Goal: Transaction & Acquisition: Purchase product/service

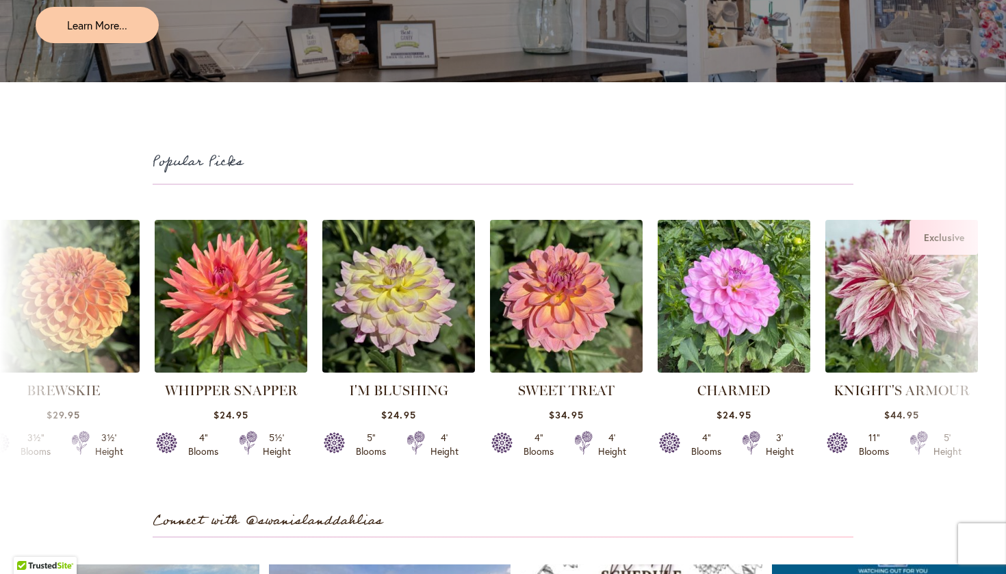
click at [973, 334] on div "INCREDIBALL $24.95 5" Blooms 4' Height" at bounding box center [503, 345] width 1006 height 267
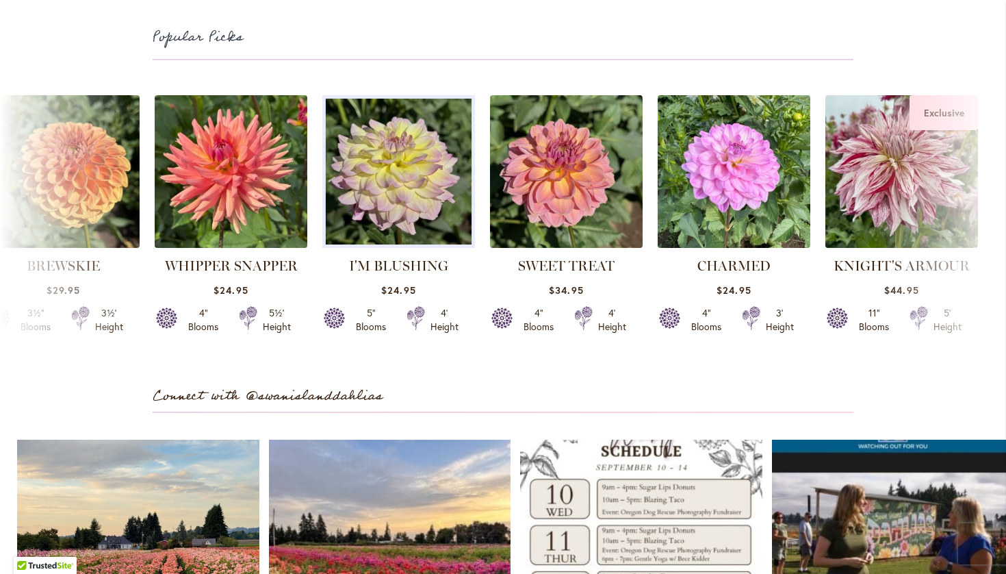
scroll to position [3688, 0]
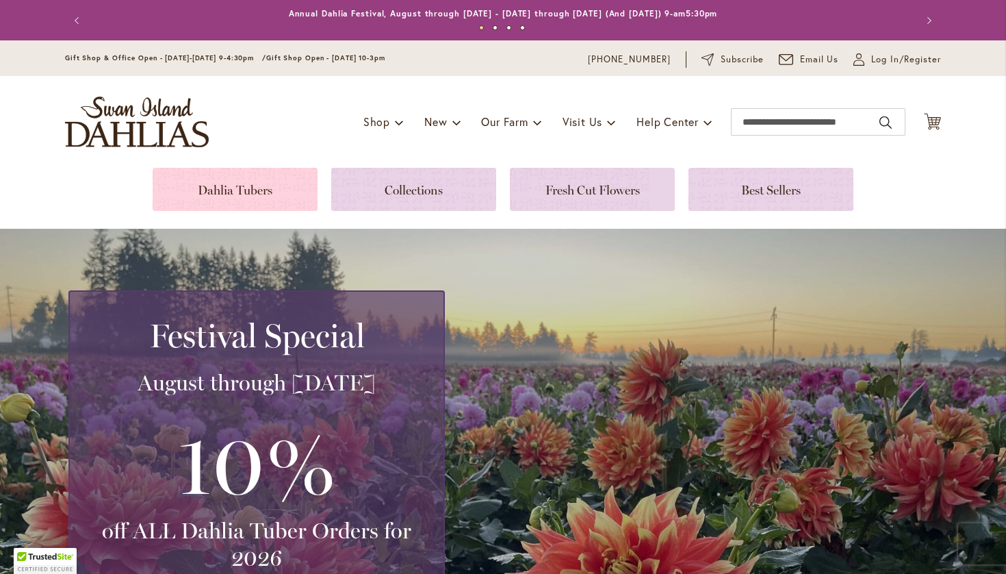
click at [234, 191] on link at bounding box center [235, 189] width 165 height 43
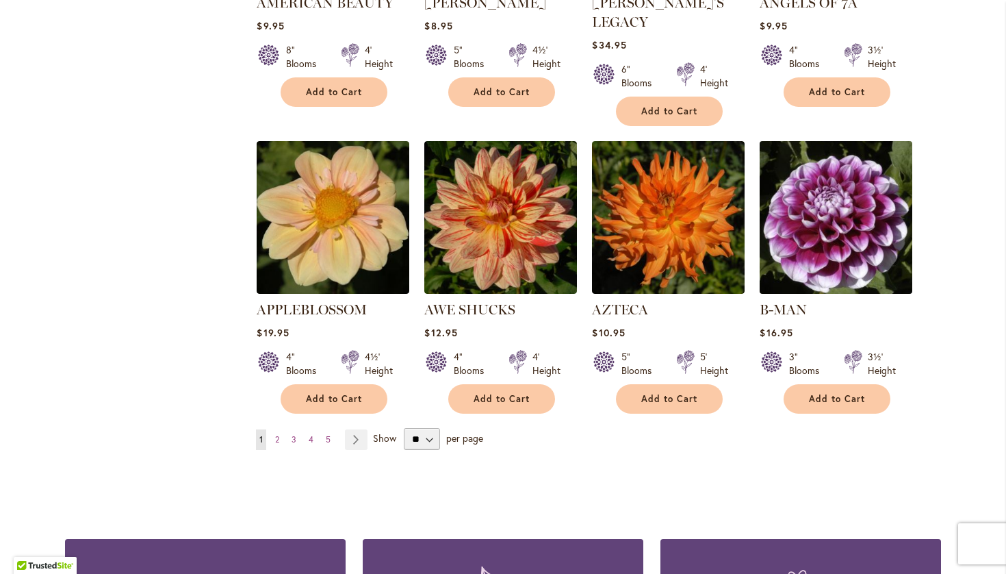
scroll to position [1083, 0]
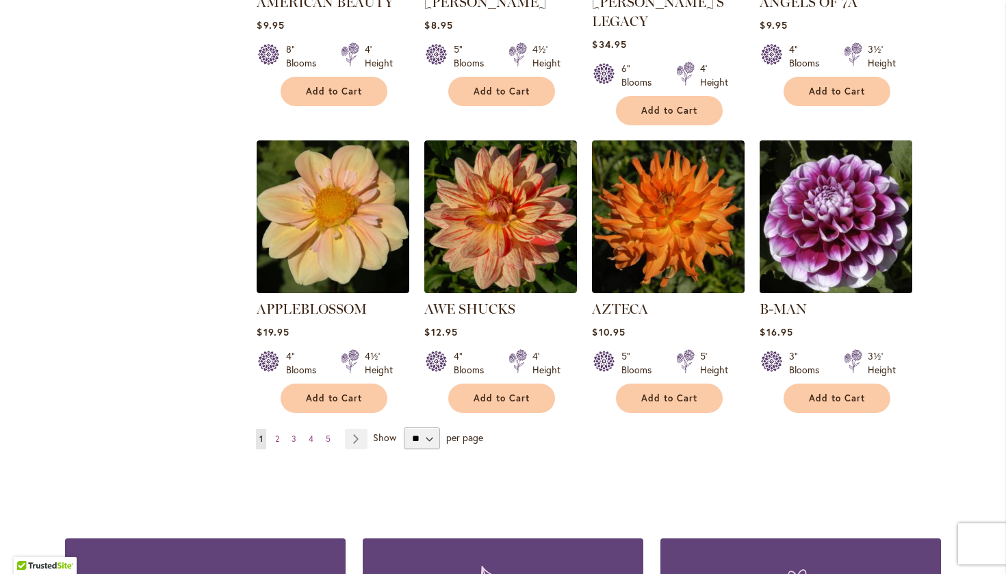
click at [785, 253] on img at bounding box center [836, 217] width 160 height 160
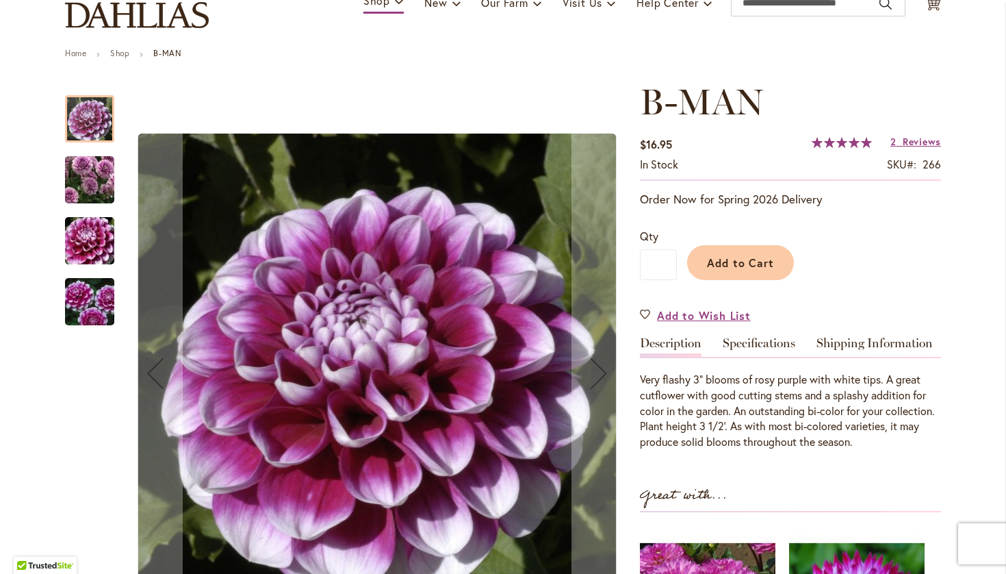
scroll to position [126, 0]
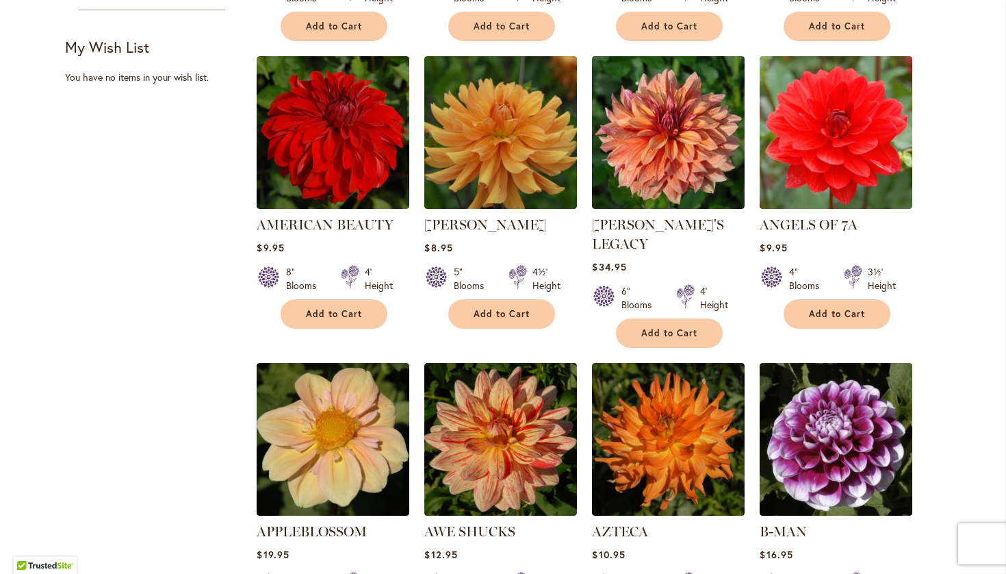
scroll to position [863, 0]
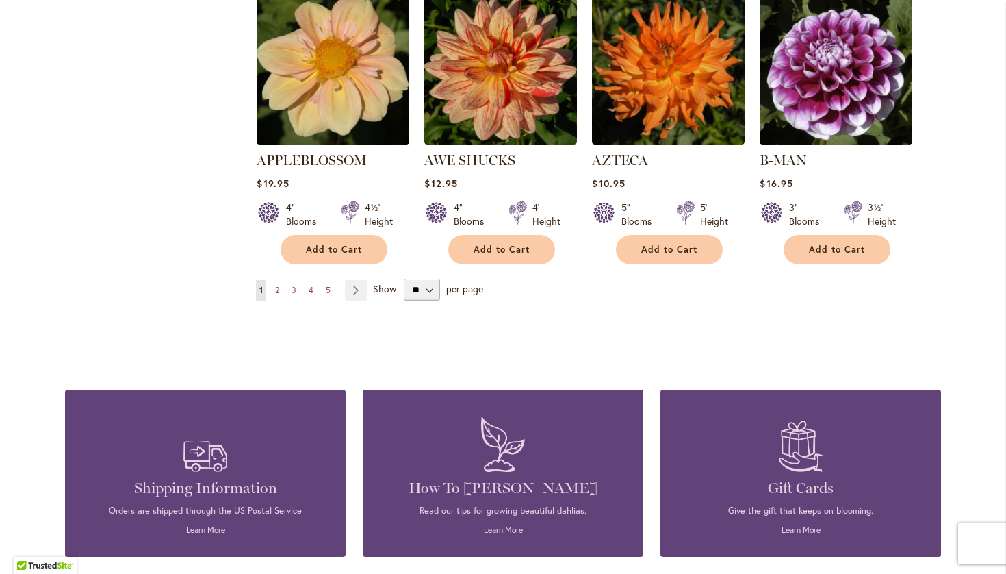
scroll to position [1234, 0]
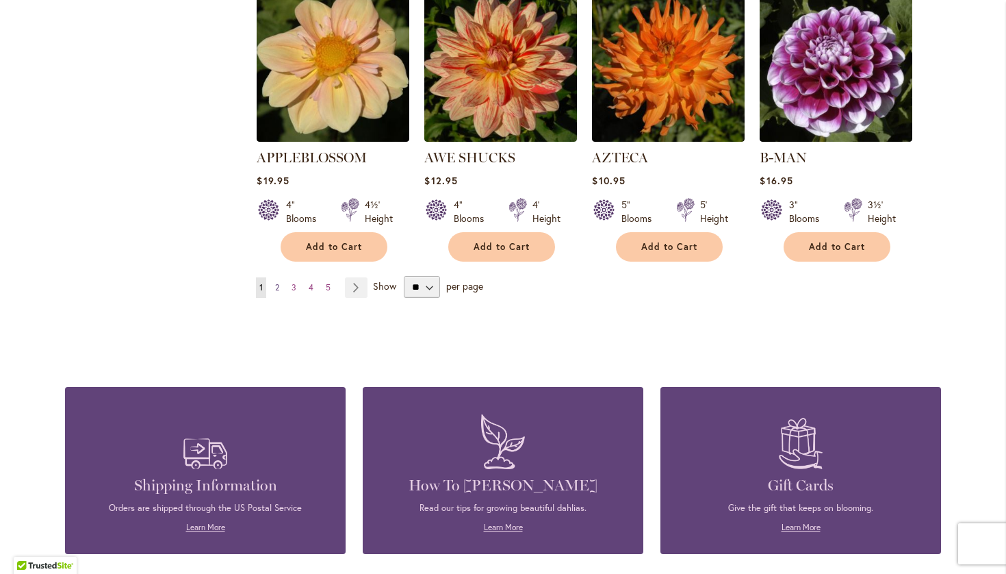
click at [276, 282] on span "2" at bounding box center [277, 287] width 4 height 10
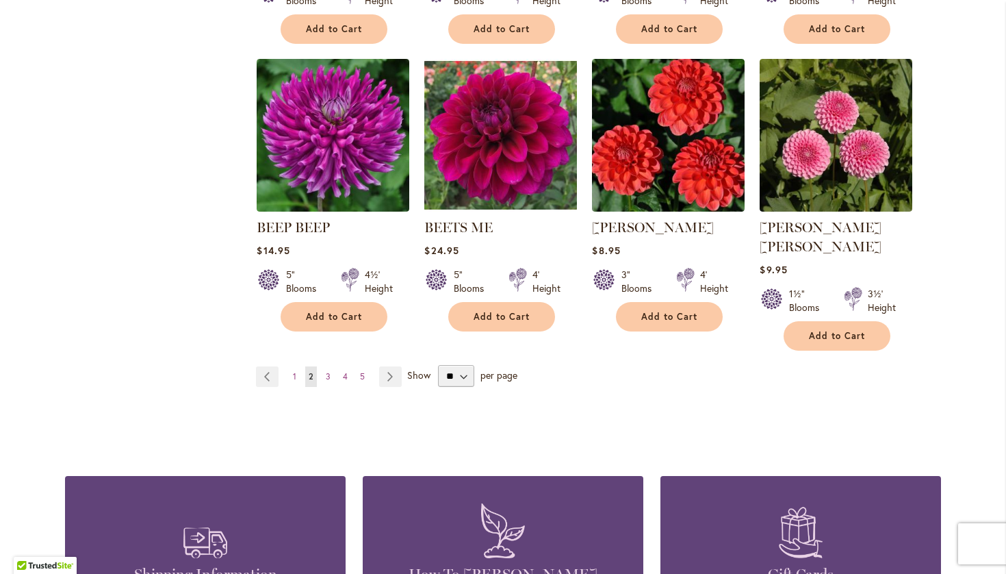
scroll to position [1149, 0]
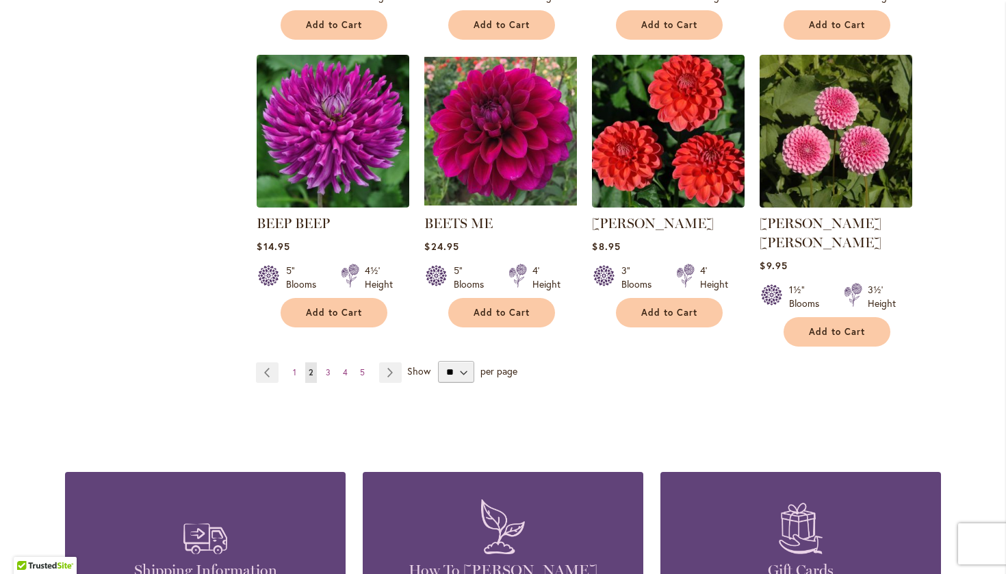
click at [334, 362] on ul "Page Previous Page 1 You're currently reading page 2 Page 3 Page 4 Page 5 Page …" at bounding box center [331, 372] width 151 height 21
click at [329, 362] on link "Page 3" at bounding box center [328, 372] width 12 height 21
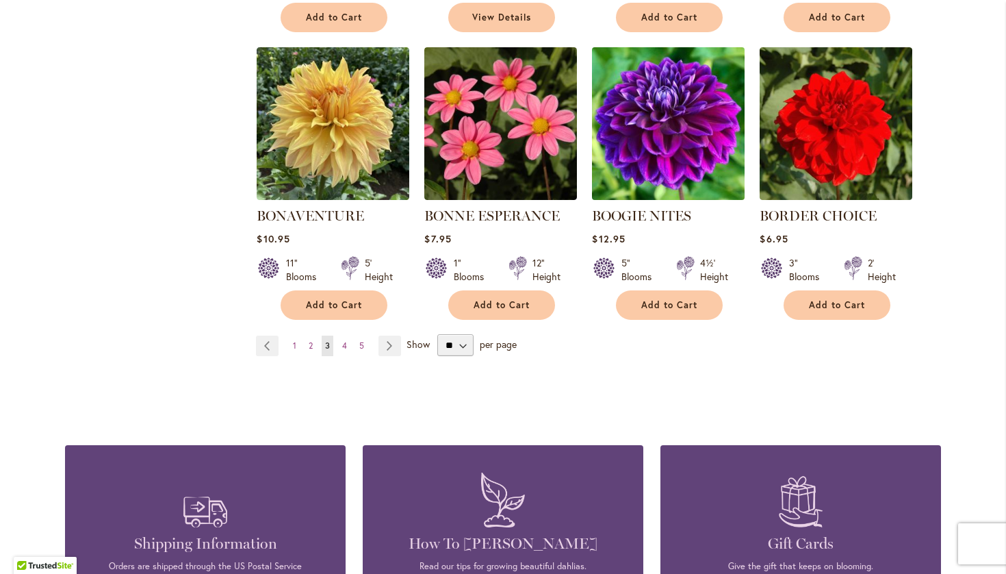
scroll to position [1163, 0]
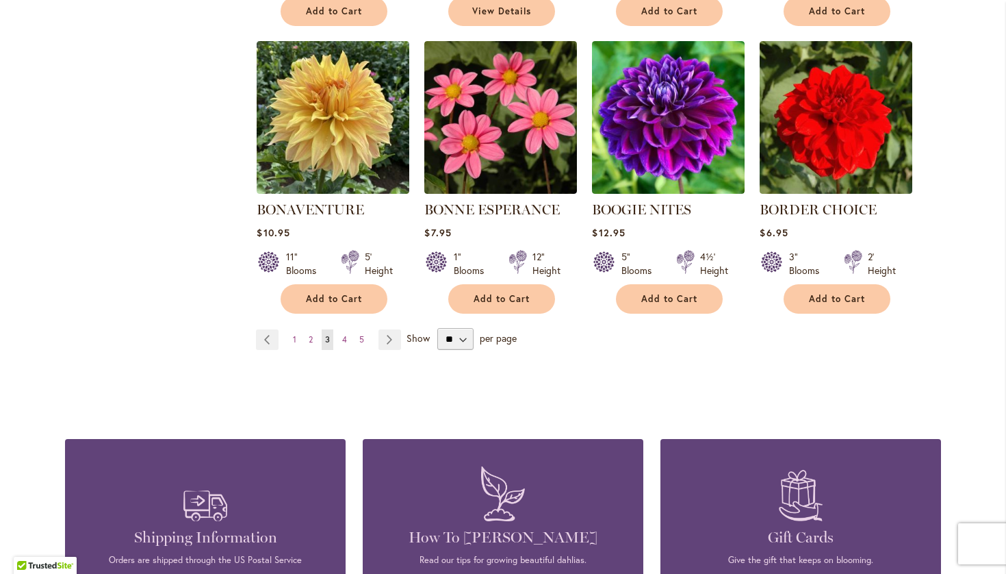
click at [327, 339] on span "3" at bounding box center [327, 339] width 5 height 10
click at [389, 340] on link "Page Next" at bounding box center [389, 339] width 23 height 21
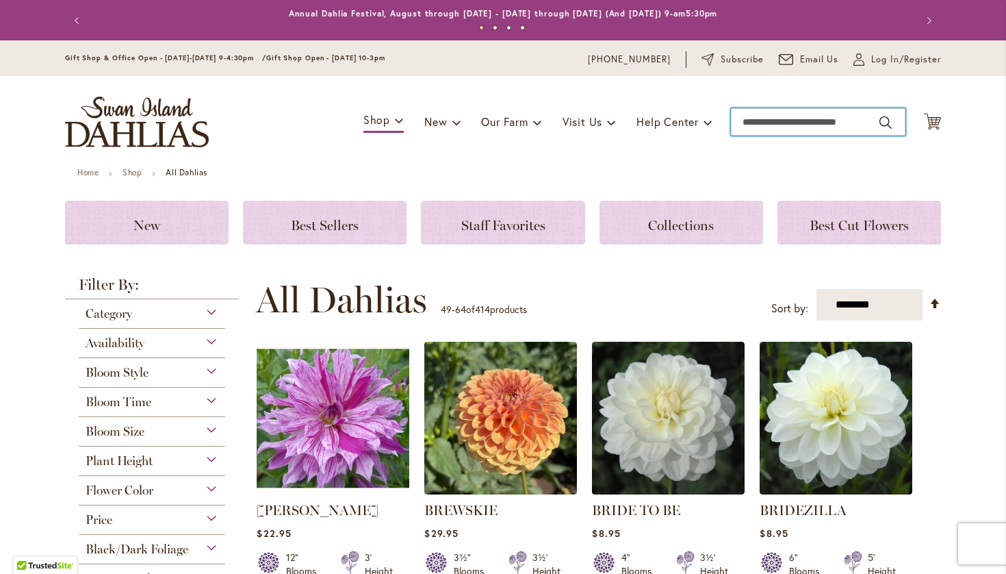
click at [883, 121] on input "Search" at bounding box center [818, 121] width 175 height 27
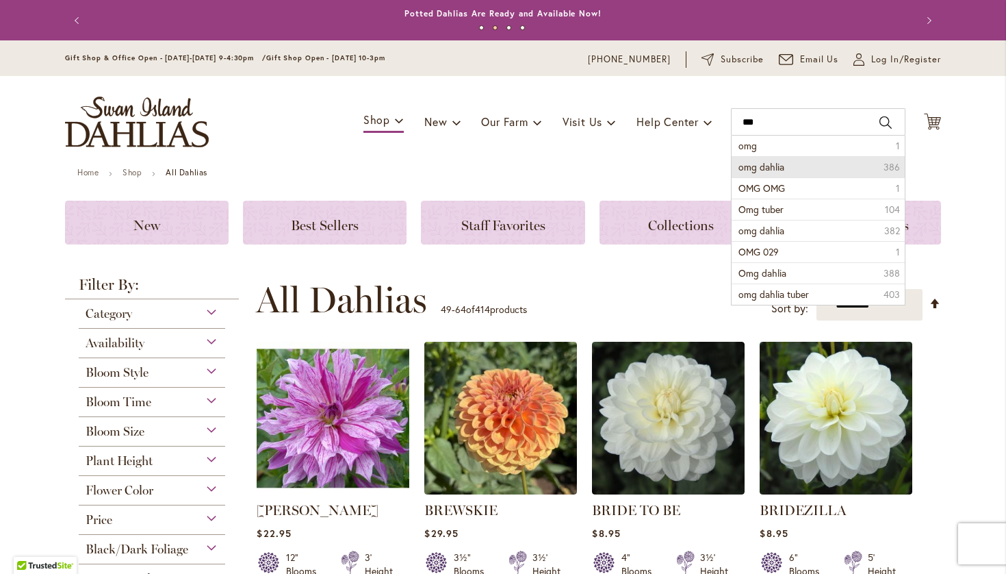
click at [883, 166] on li "omg dahlia 386" at bounding box center [818, 166] width 173 height 21
type input "**********"
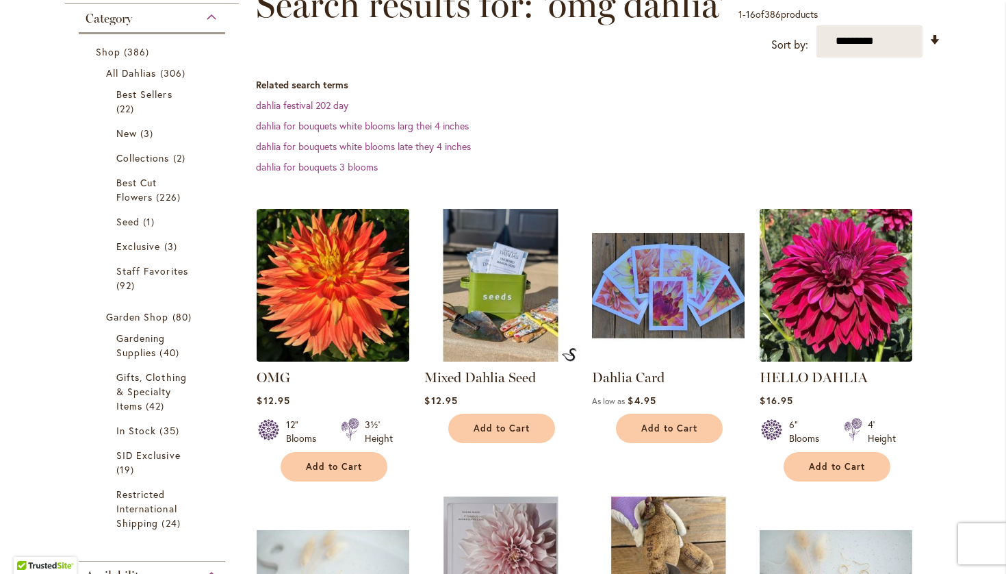
scroll to position [220, 0]
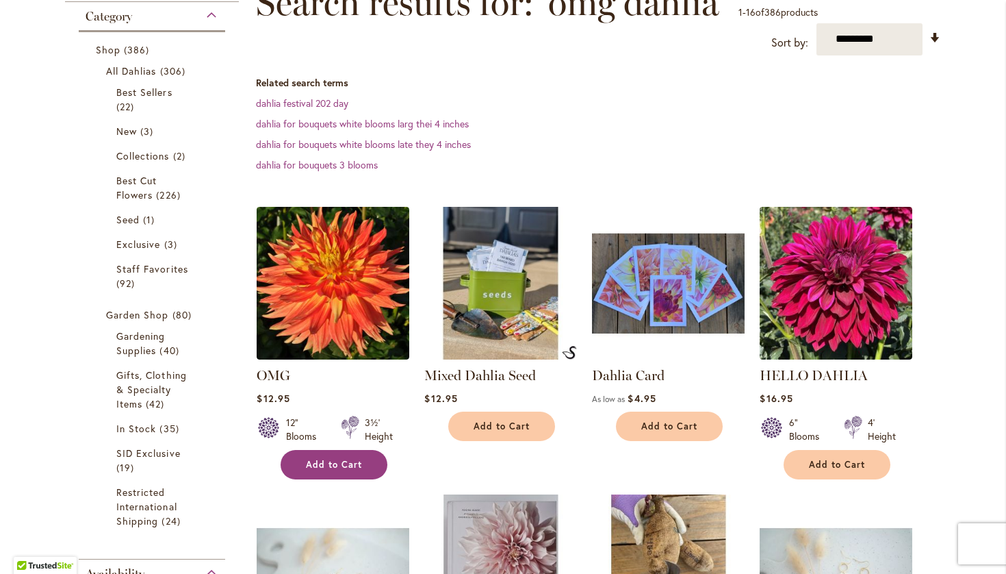
click at [331, 465] on span "Add to Cart" at bounding box center [334, 465] width 56 height 12
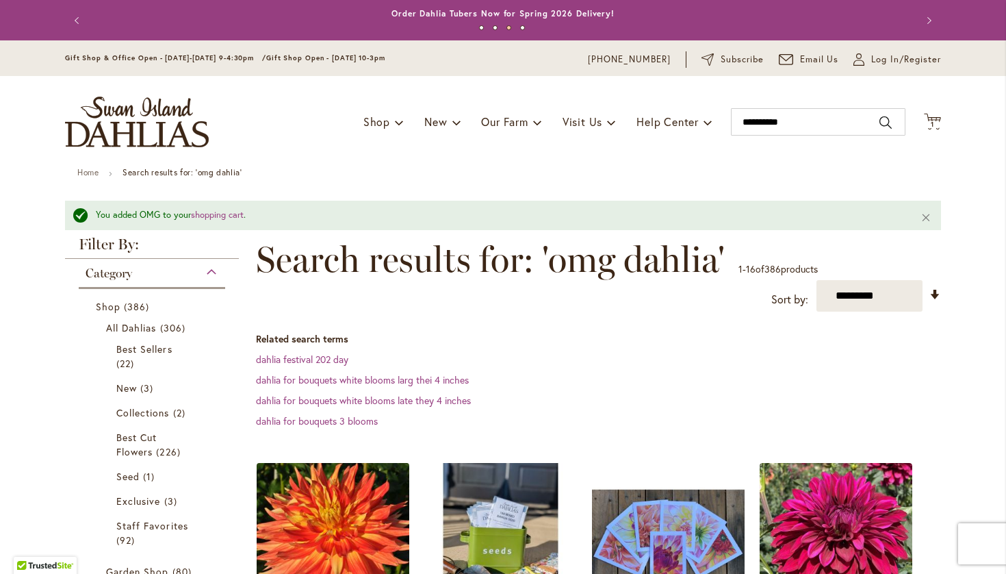
scroll to position [0, 0]
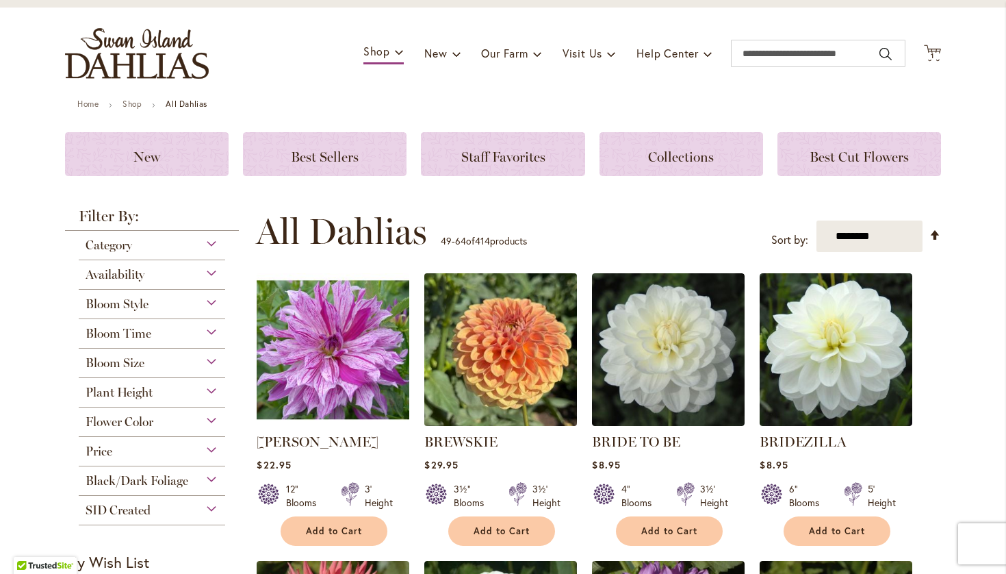
scroll to position [70, 0]
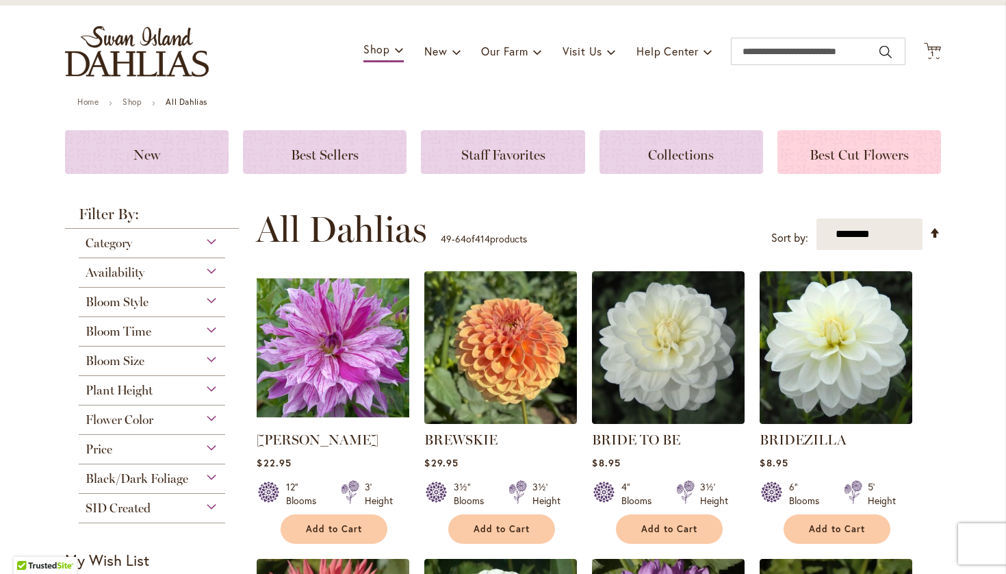
click at [877, 152] on span "Best Cut Flowers" at bounding box center [859, 154] width 99 height 16
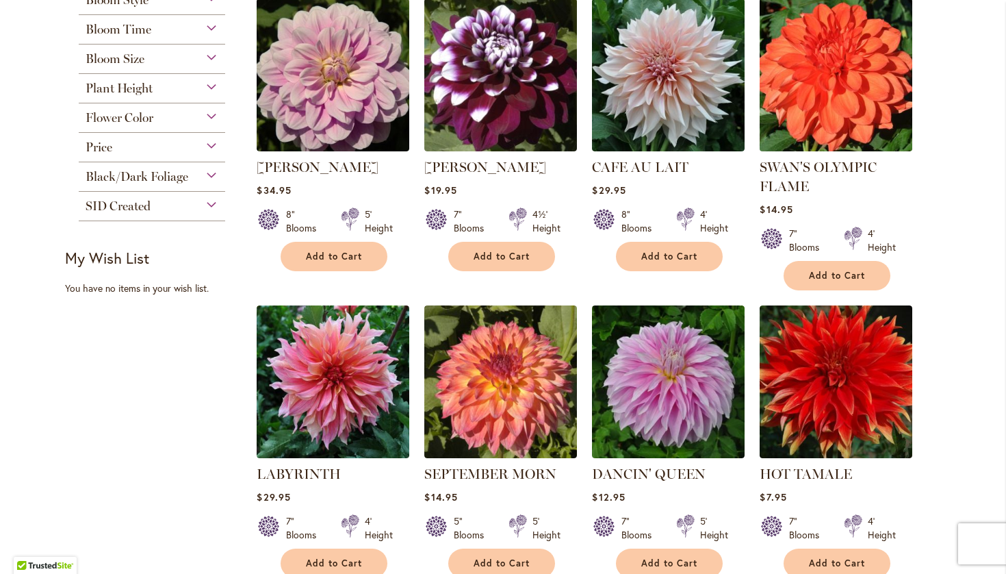
scroll to position [271, 0]
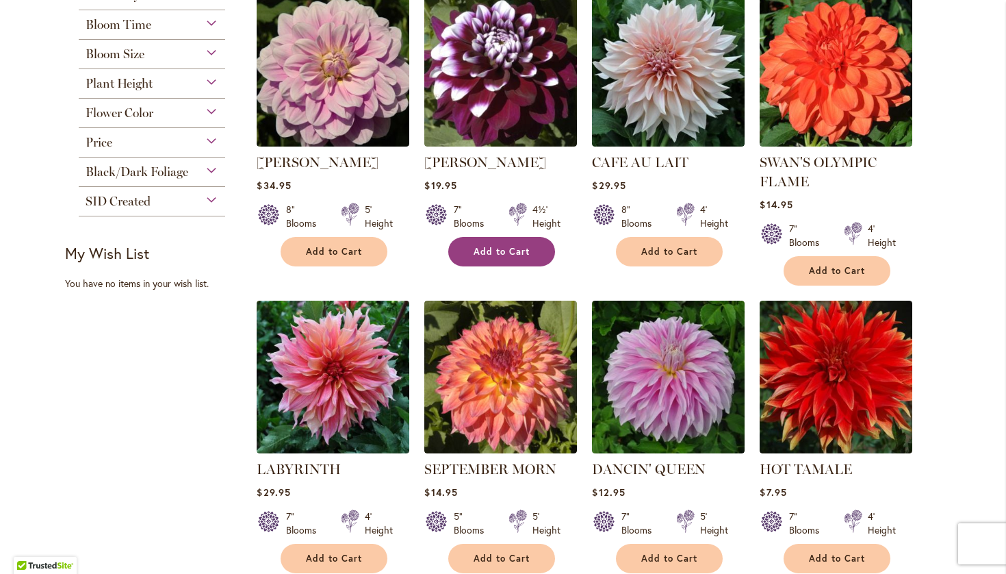
click at [495, 245] on button "Add to Cart" at bounding box center [501, 251] width 107 height 29
click at [495, 245] on form "Adding..." at bounding box center [501, 251] width 107 height 29
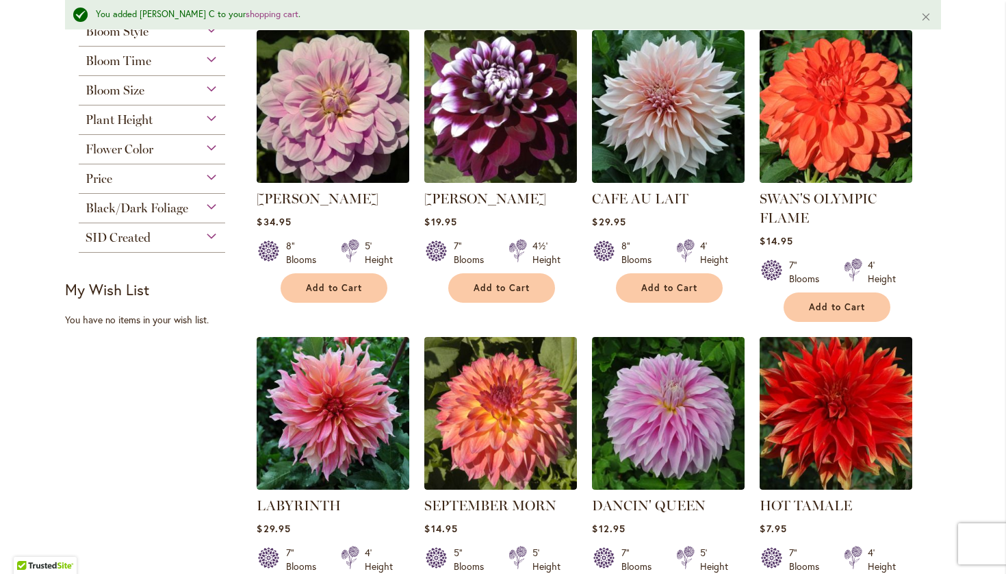
click at [451, 189] on strong "[PERSON_NAME]" at bounding box center [500, 198] width 153 height 19
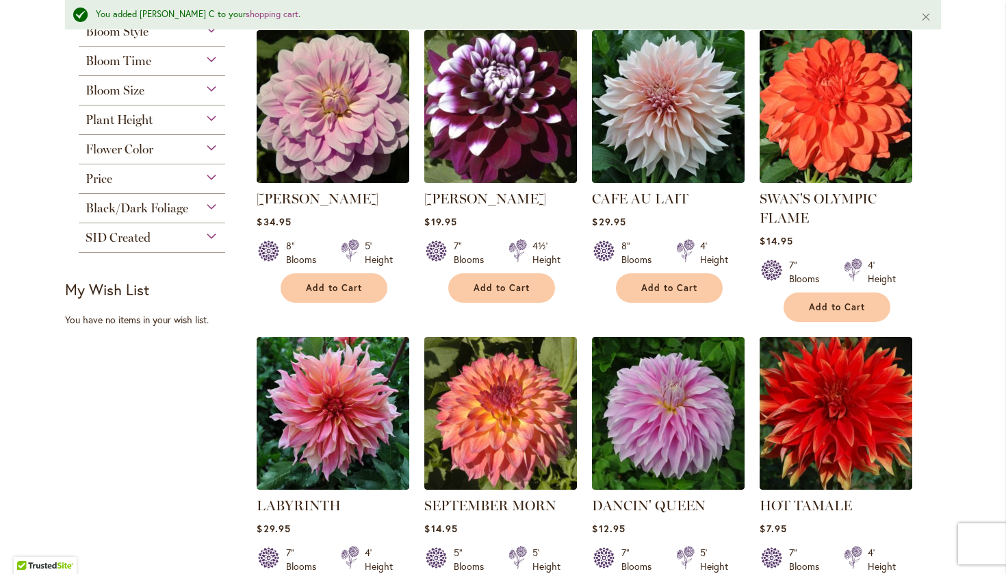
click at [501, 118] on img at bounding box center [501, 106] width 160 height 160
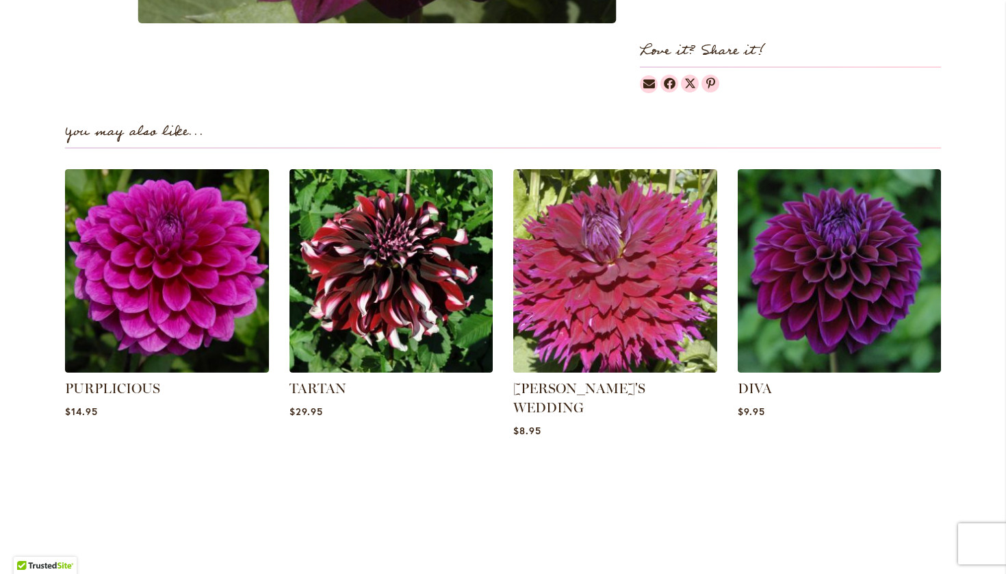
scroll to position [865, 0]
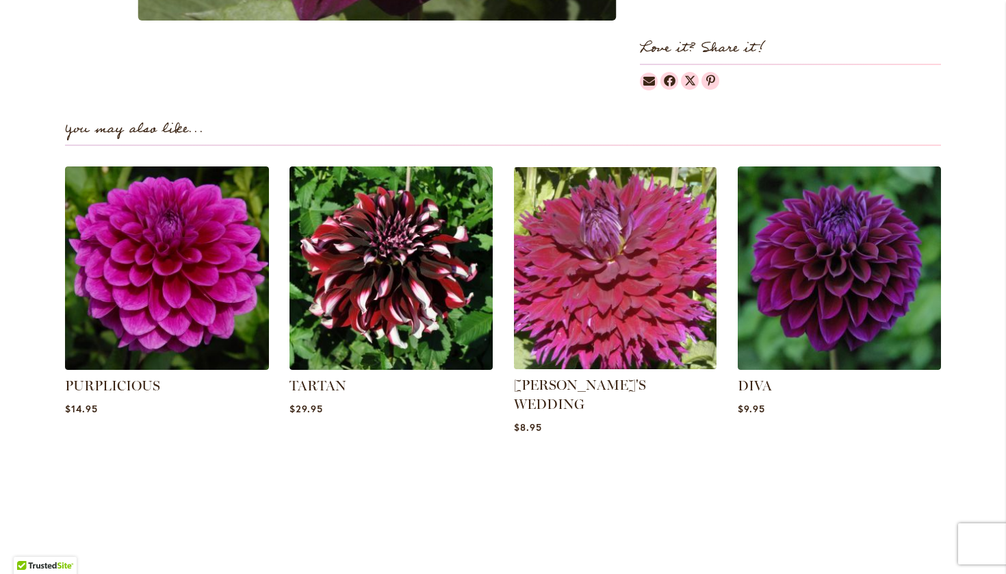
click at [626, 251] on img at bounding box center [615, 268] width 212 height 212
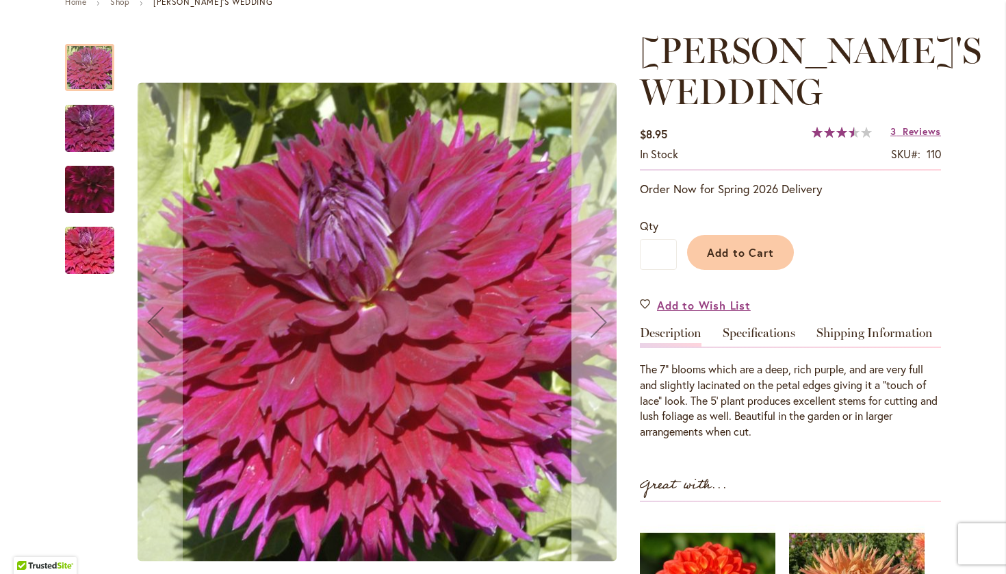
scroll to position [170, 0]
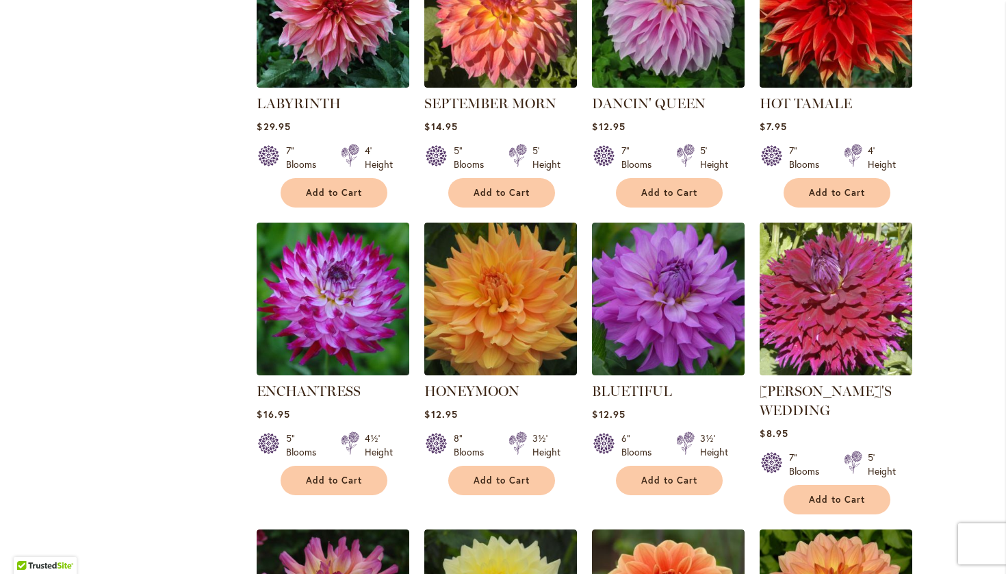
scroll to position [637, 0]
click at [821, 502] on span "Add to Cart" at bounding box center [837, 499] width 56 height 12
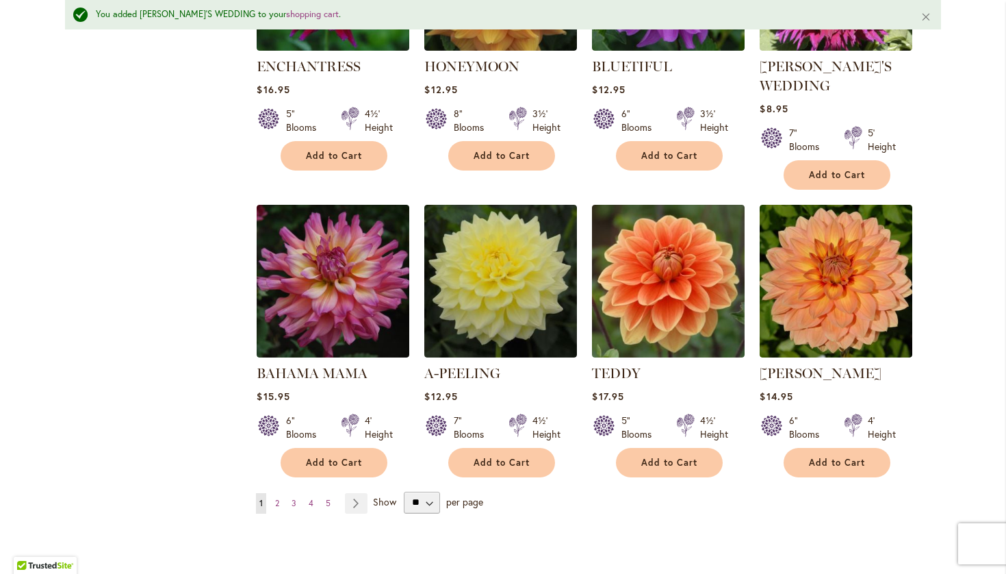
scroll to position [999, 0]
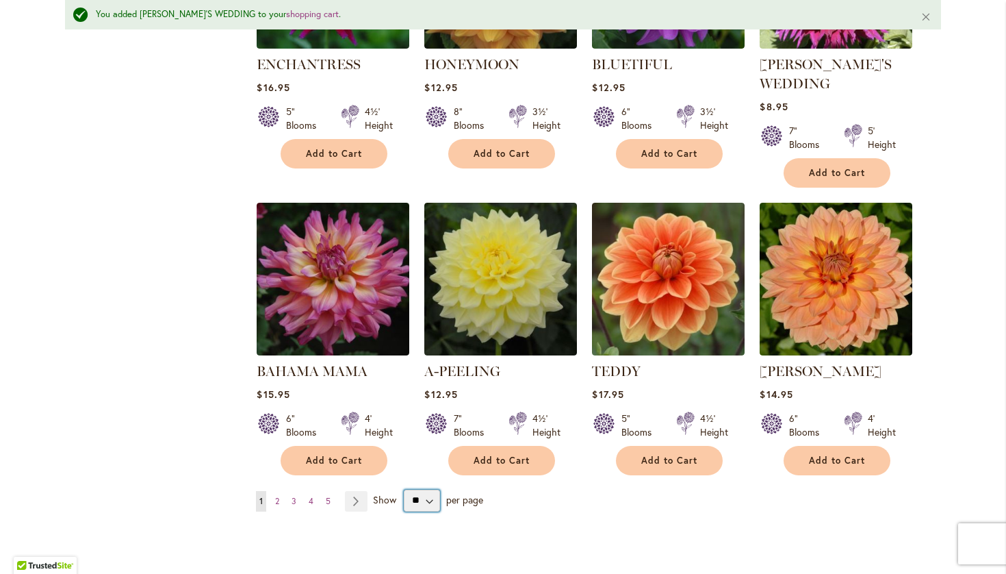
select select "**"
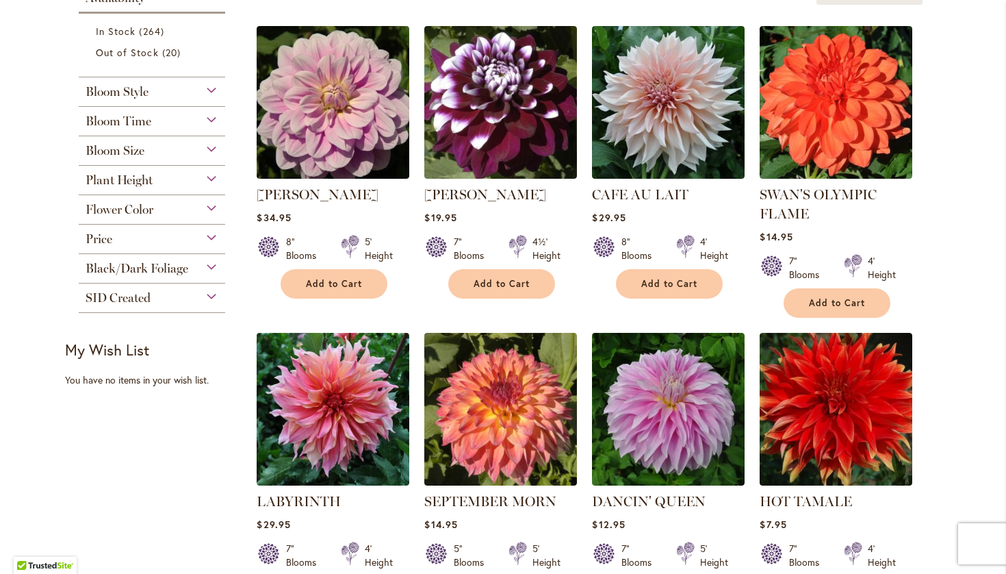
scroll to position [240, 0]
